Goal: Navigation & Orientation: Understand site structure

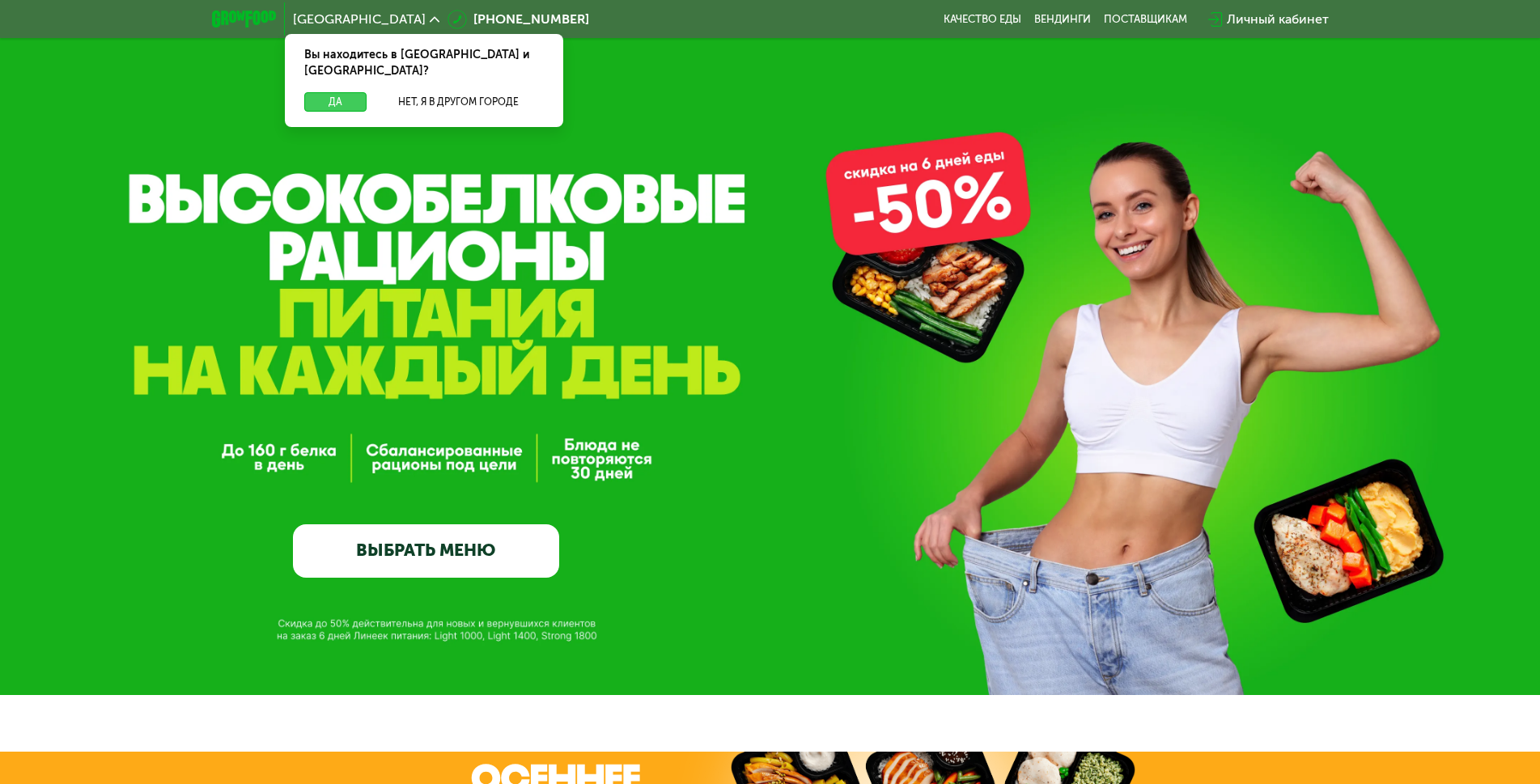
click at [326, 92] on button "Да" at bounding box center [335, 102] width 62 height 19
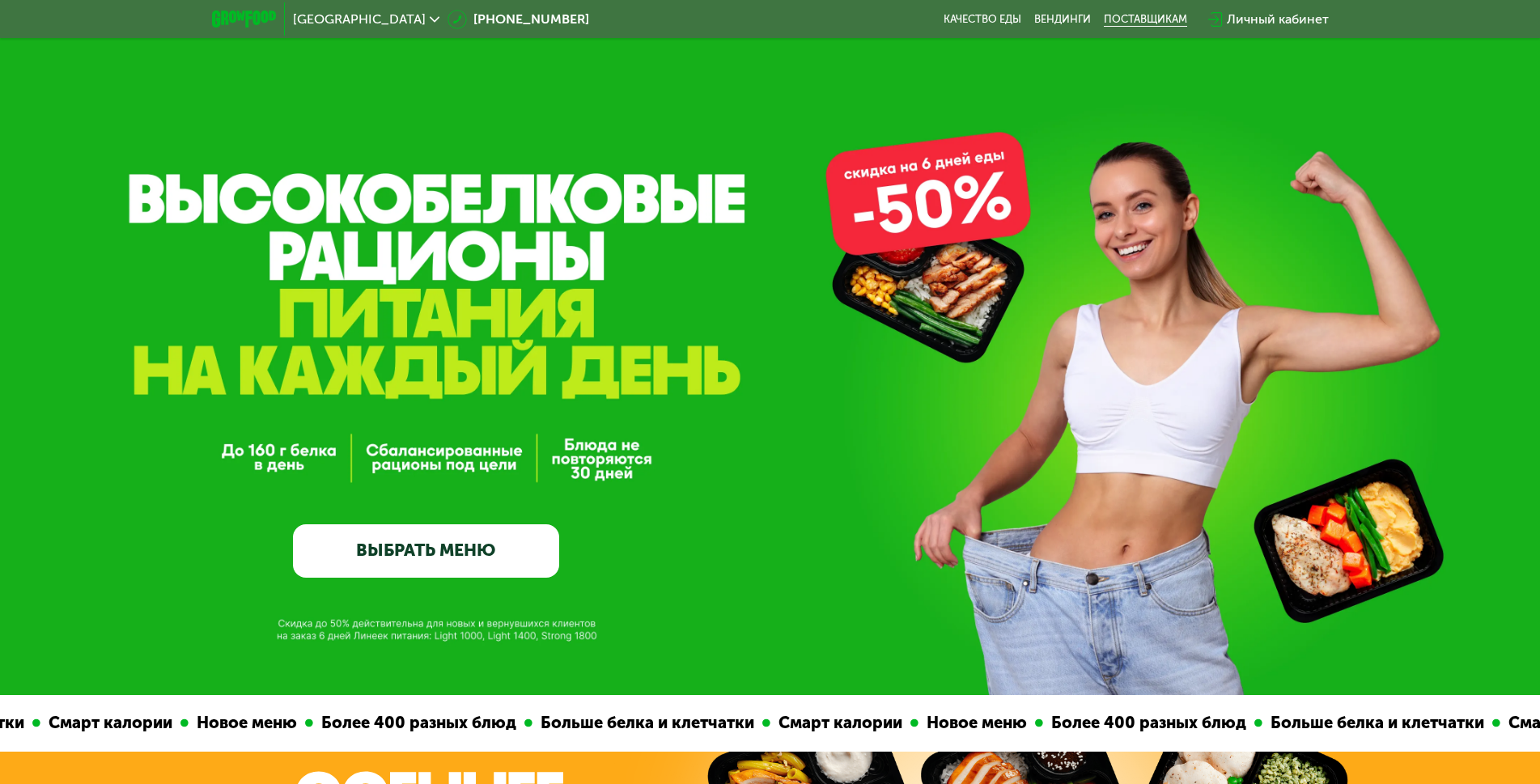
click at [1171, 18] on div "поставщикам" at bounding box center [1145, 19] width 83 height 13
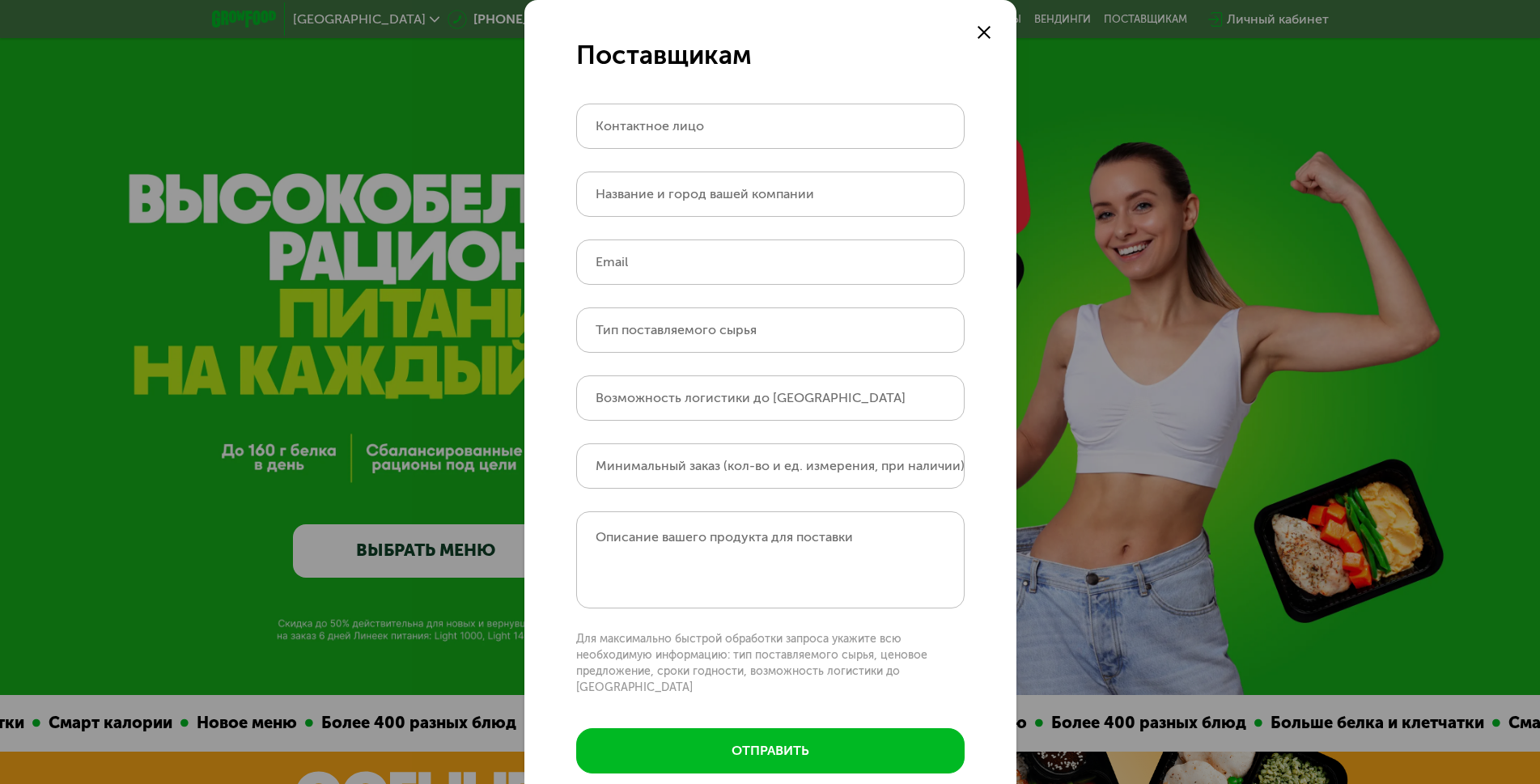
scroll to position [25, 0]
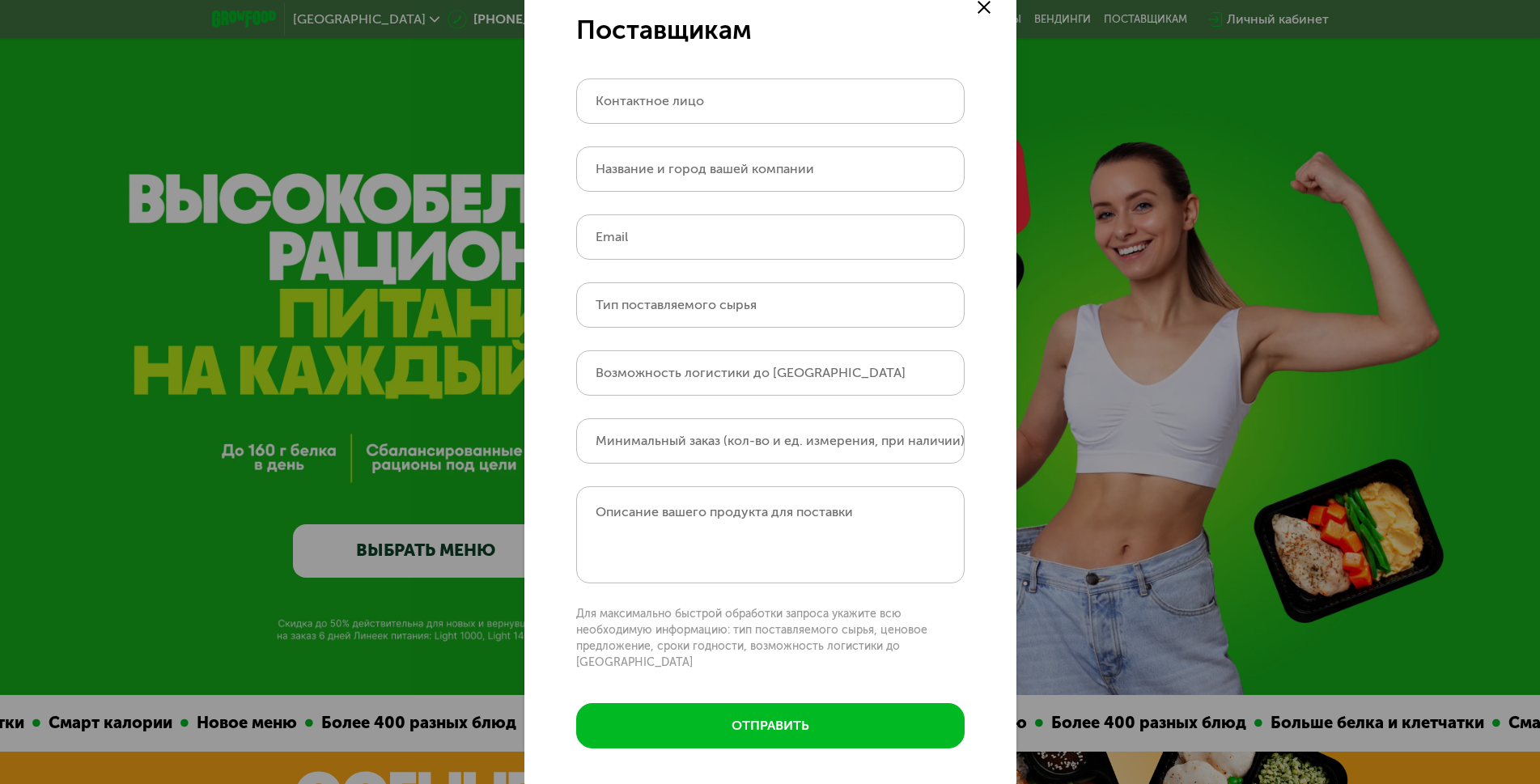
click at [978, 8] on use at bounding box center [984, 7] width 13 height 13
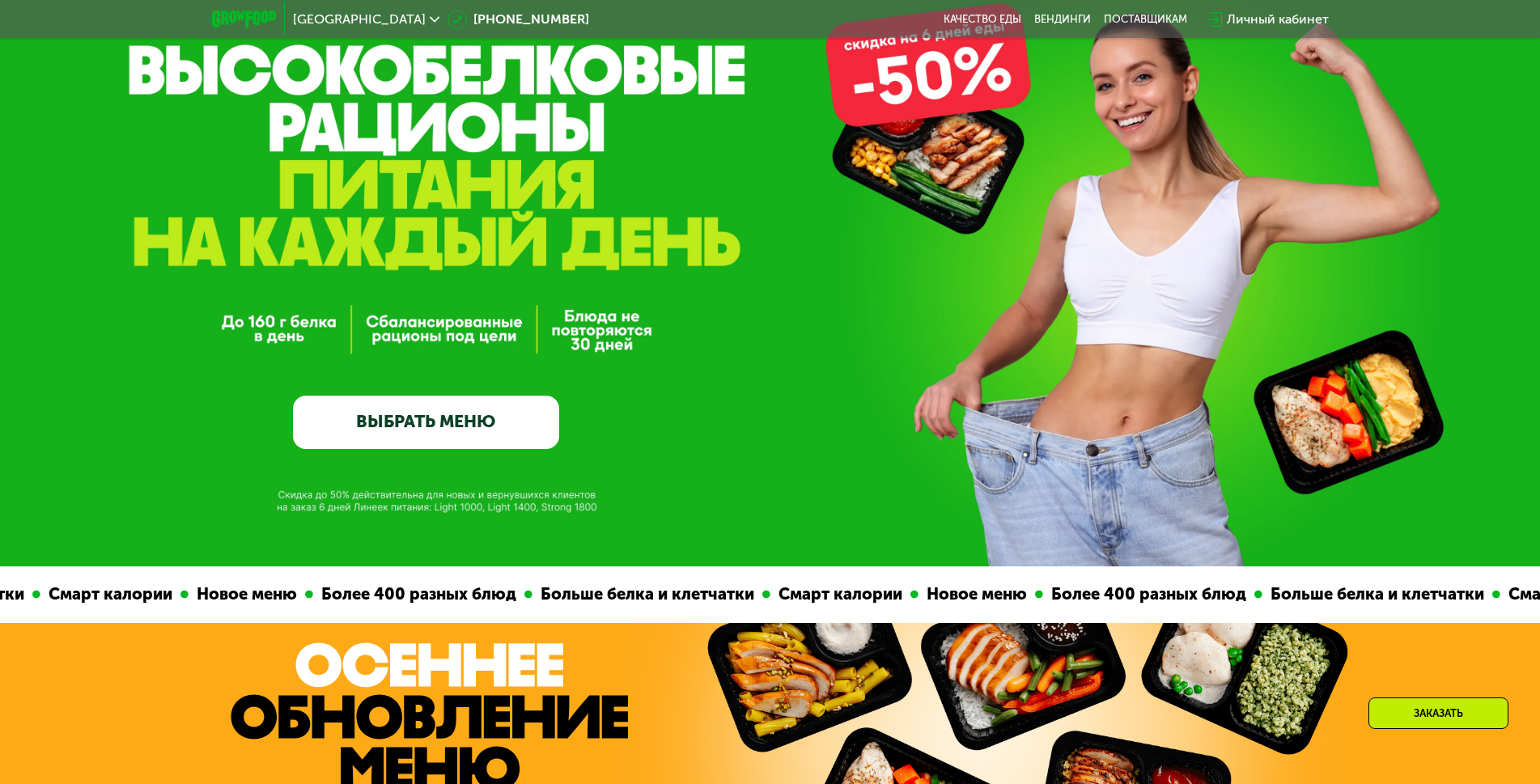
scroll to position [0, 0]
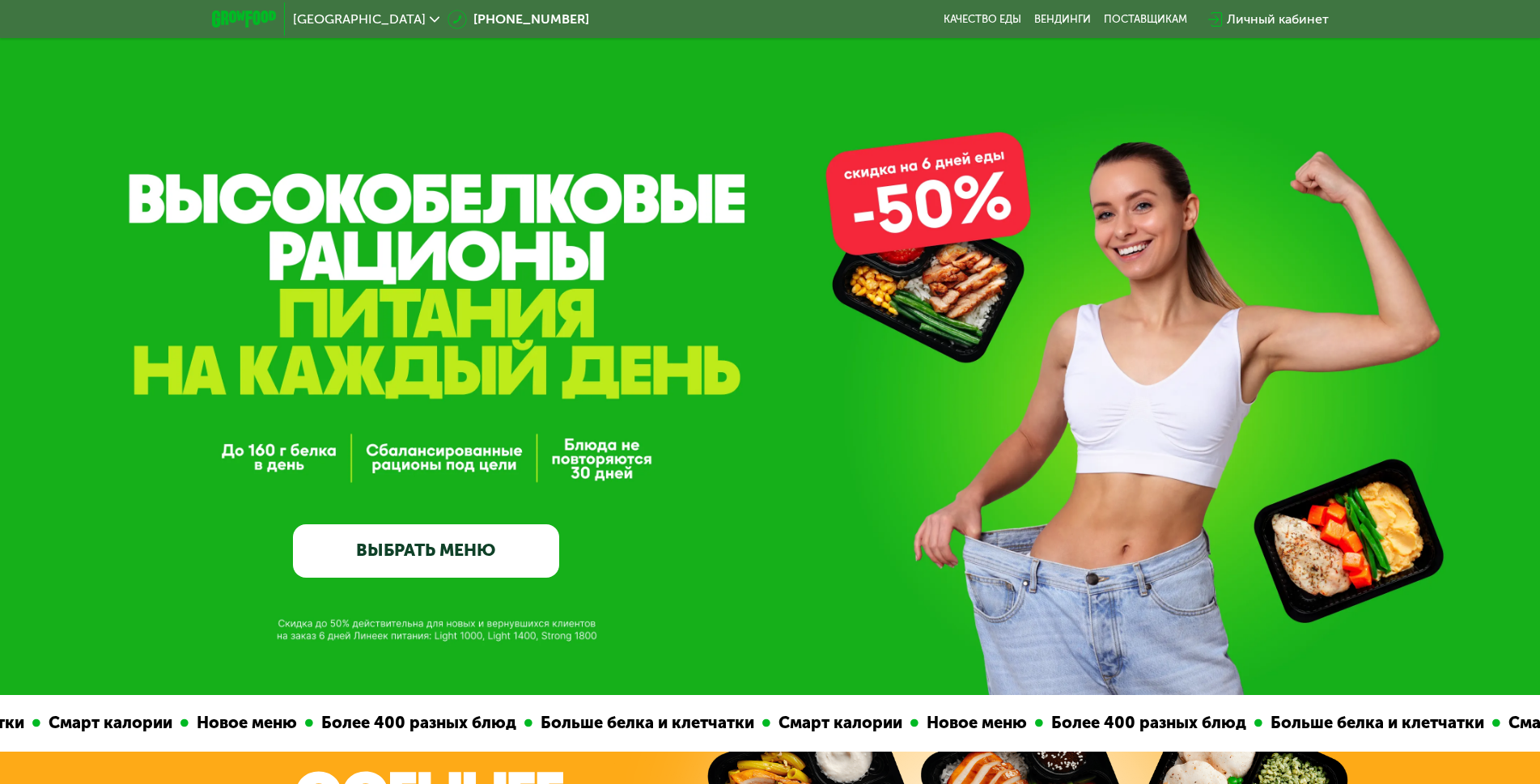
click at [430, 16] on icon at bounding box center [434, 19] width 10 height 10
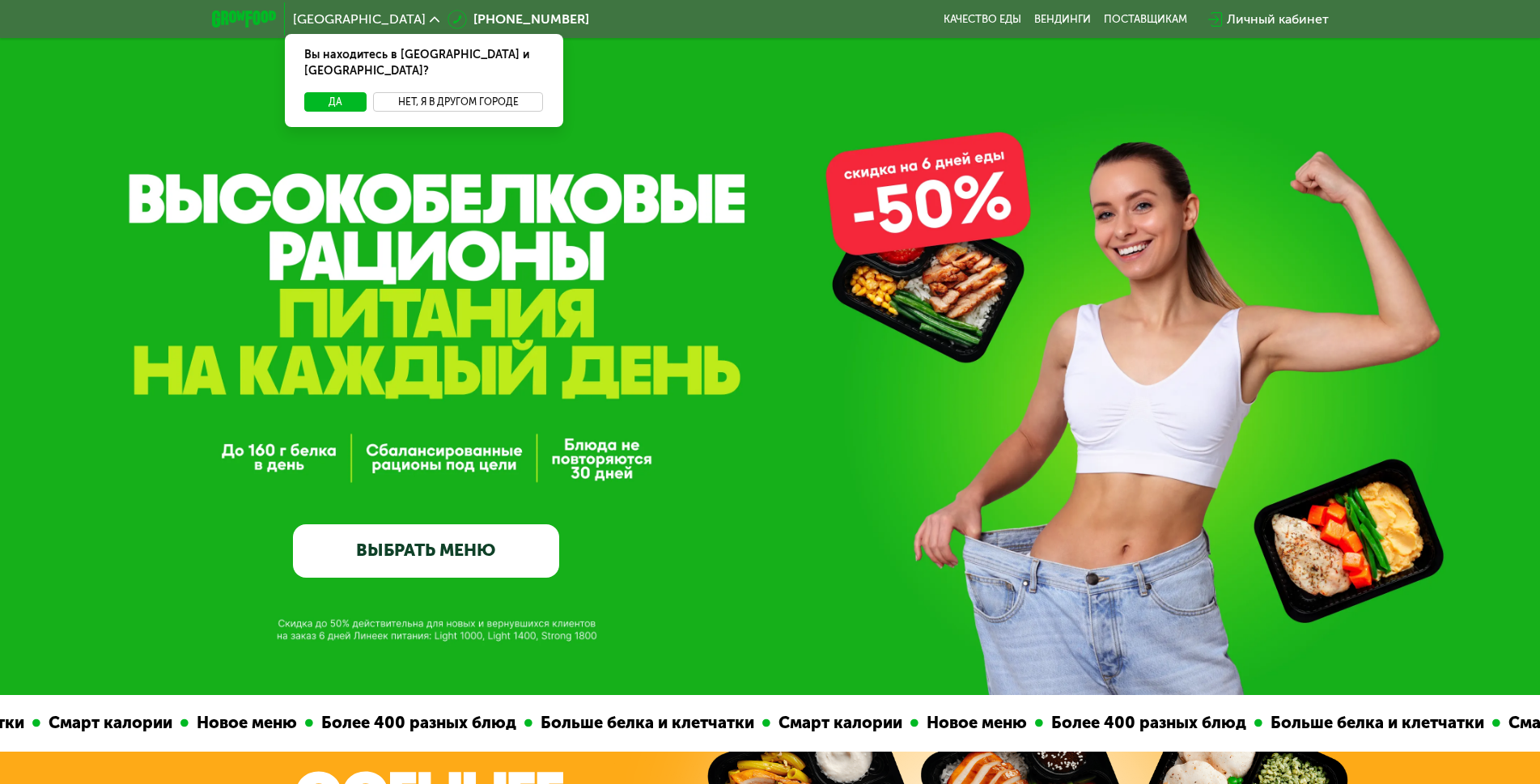
click at [474, 92] on button "Нет, я в другом городе" at bounding box center [458, 102] width 171 height 19
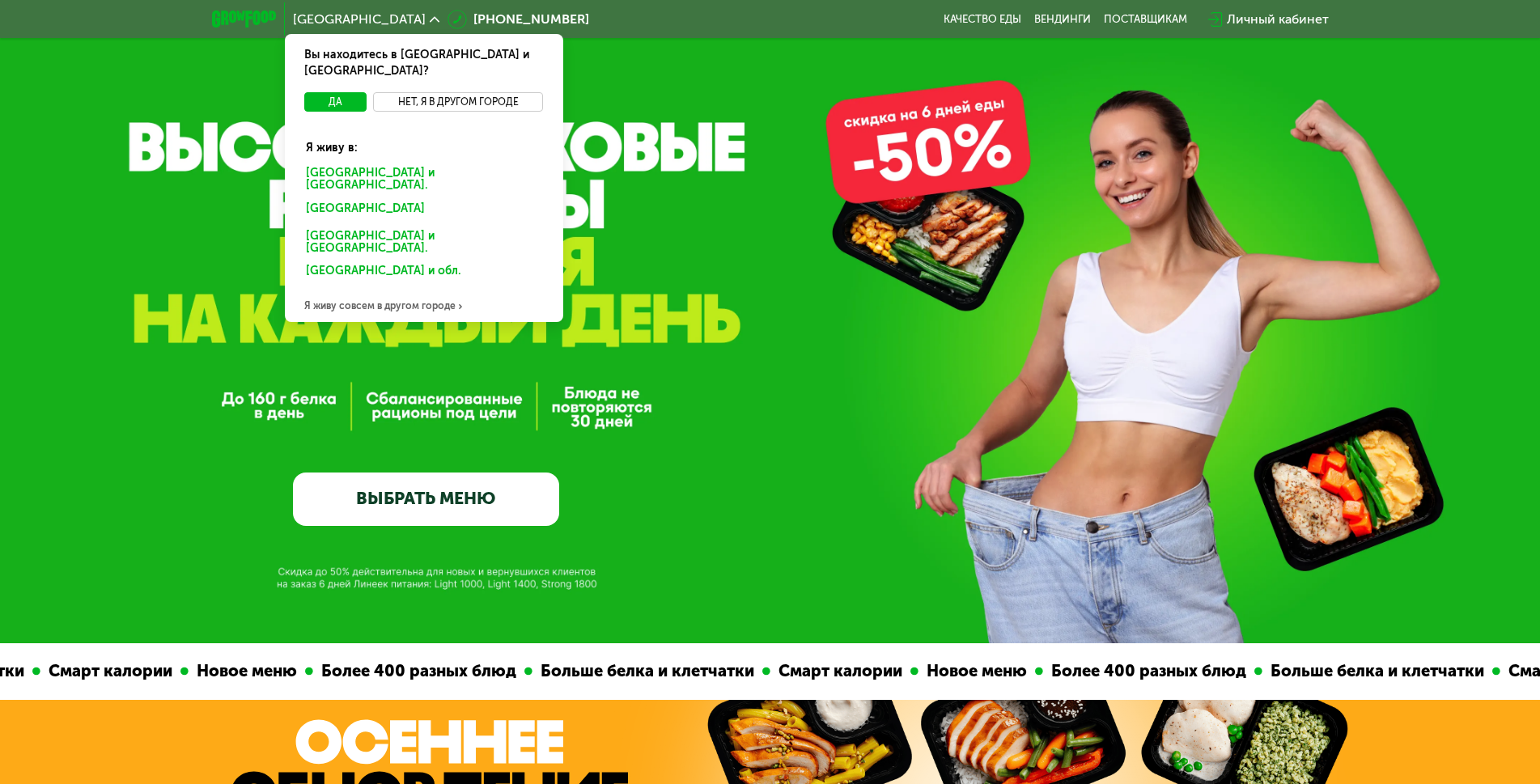
scroll to position [81, 0]
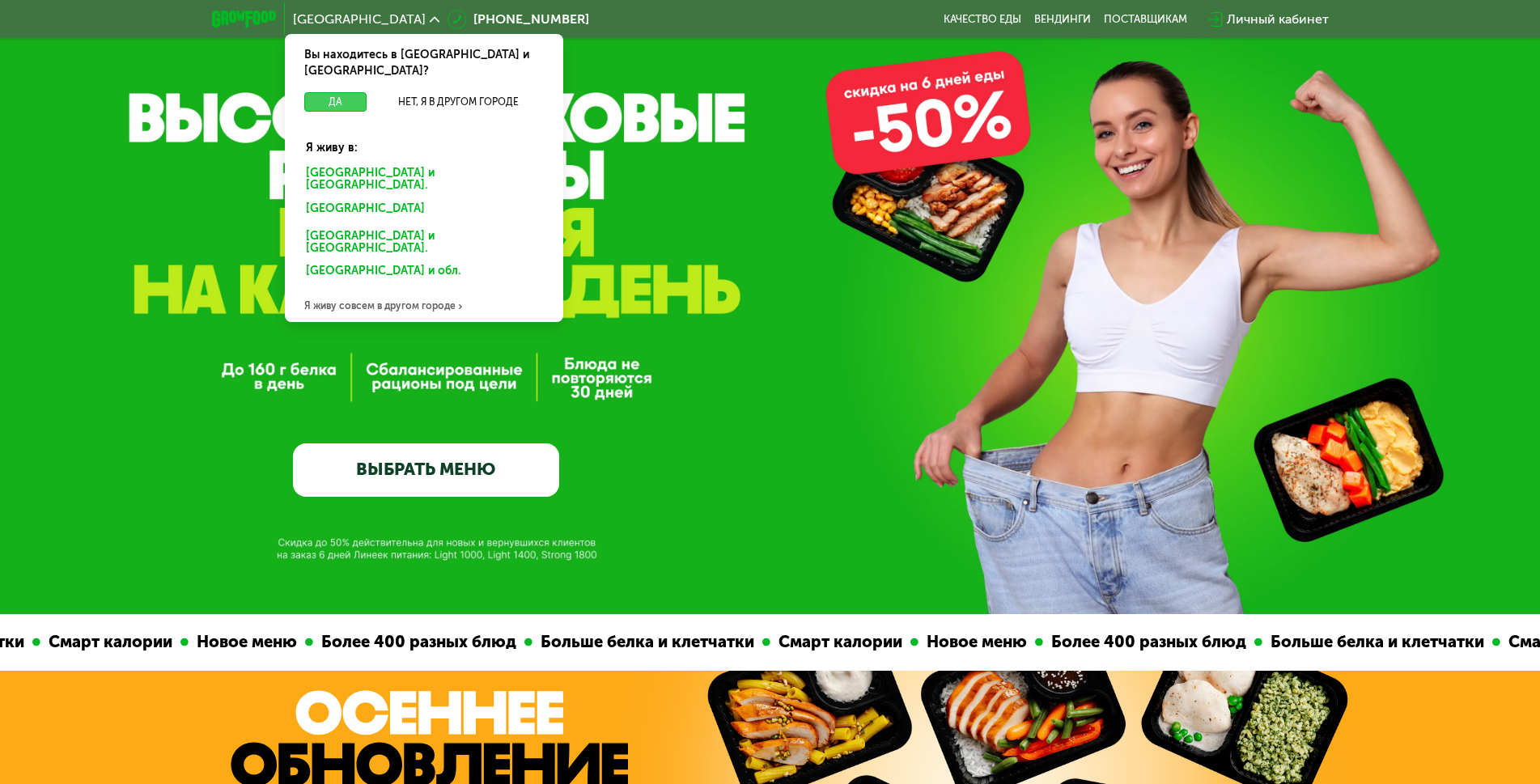
click at [341, 92] on button "Да" at bounding box center [335, 102] width 62 height 19
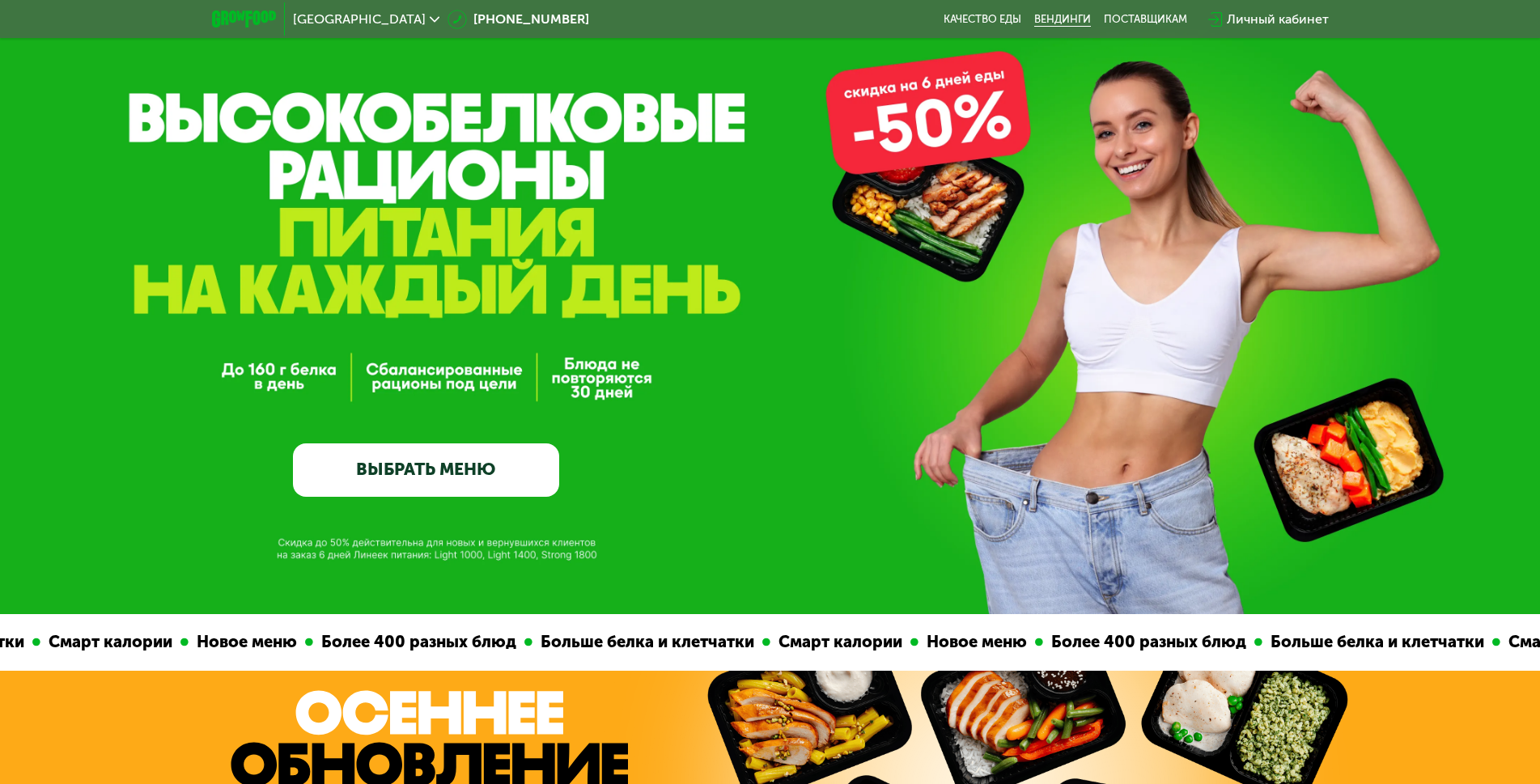
click at [1054, 20] on link "Вендинги" at bounding box center [1062, 19] width 57 height 13
click at [985, 19] on link "Качество еды" at bounding box center [982, 19] width 78 height 13
